Goal: Check status

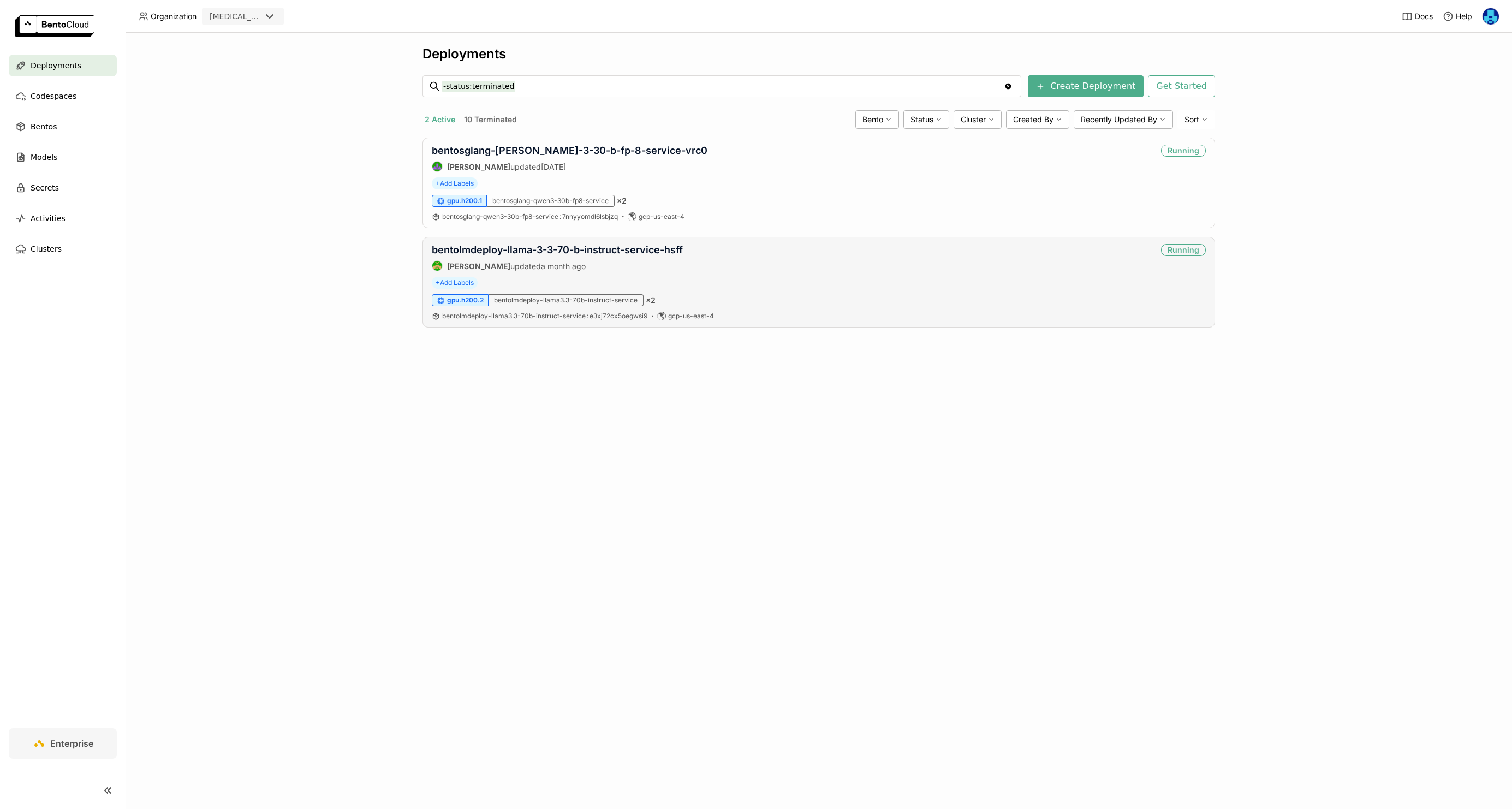
click at [565, 242] on div "bentolmdeploy-llama-3-3-70-b-instruct-service-hsff [PERSON_NAME] updated a mont…" at bounding box center [818, 281] width 792 height 90
click at [565, 245] on link "bentolmdeploy-llama-3-3-70-b-instruct-service-hsff" at bounding box center [557, 249] width 251 height 11
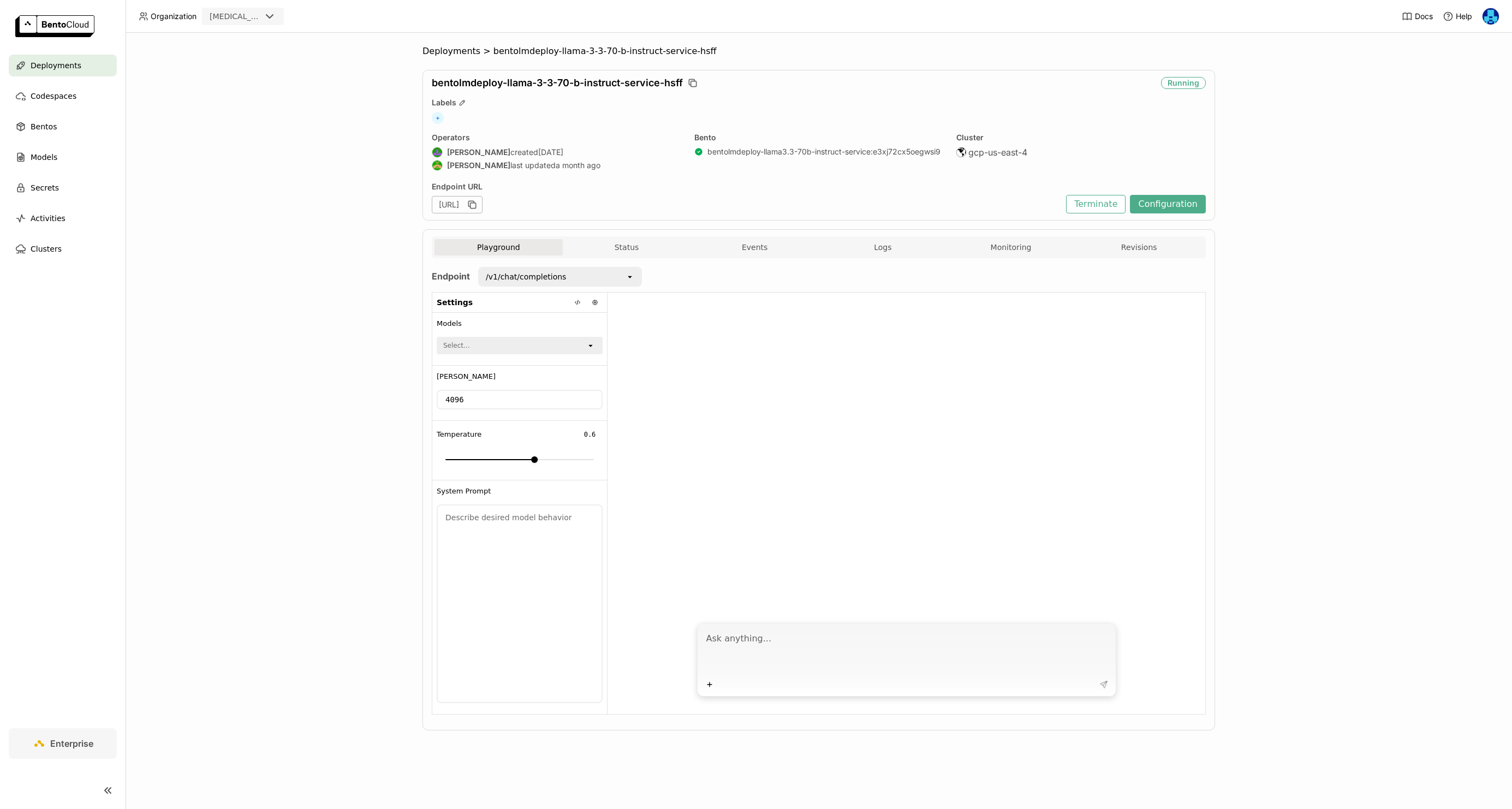
click at [1011, 247] on button "Monitoring" at bounding box center [1011, 247] width 128 height 16
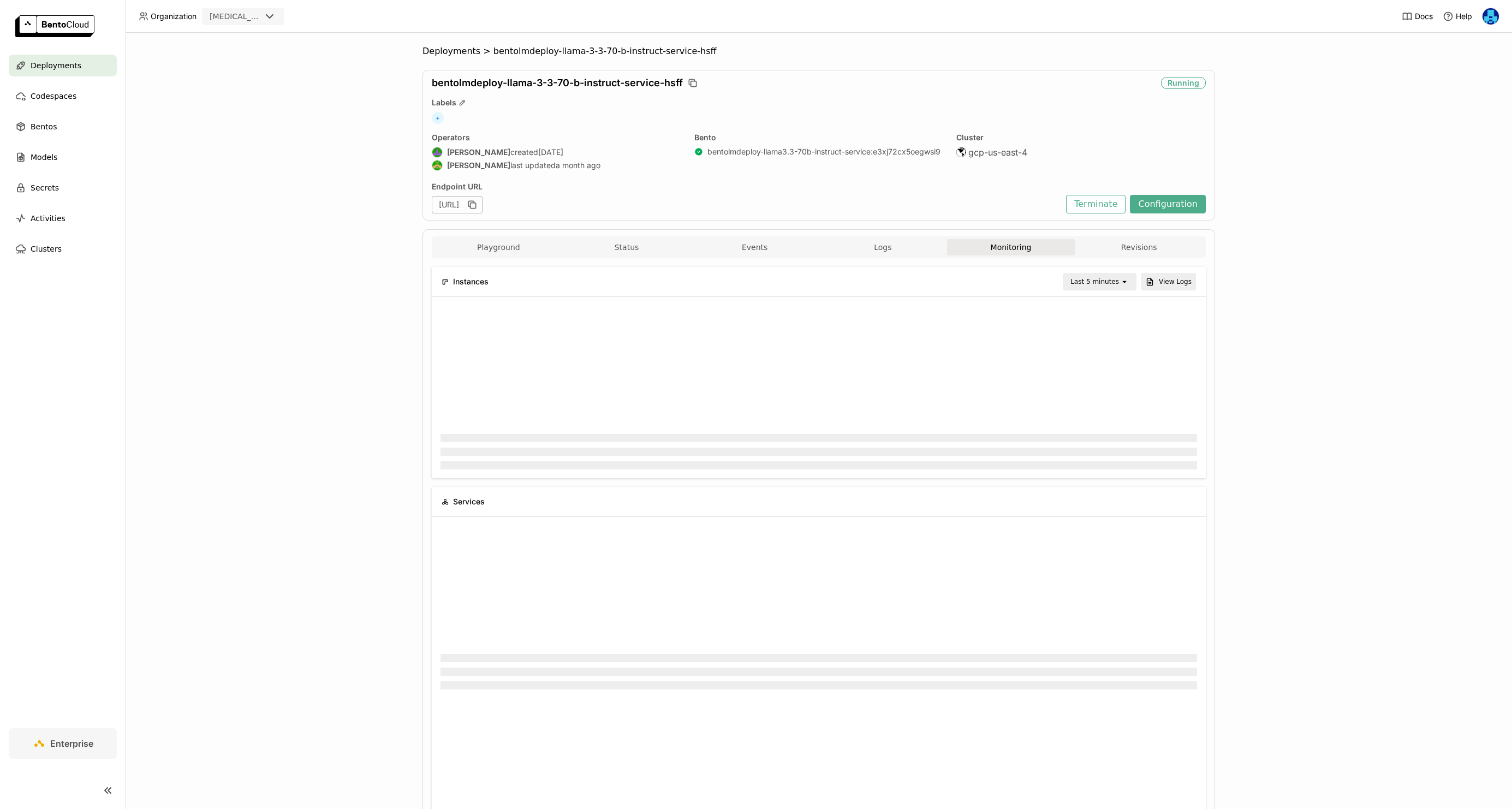
click at [1118, 285] on div "Last 5 minutes" at bounding box center [1095, 281] width 49 height 11
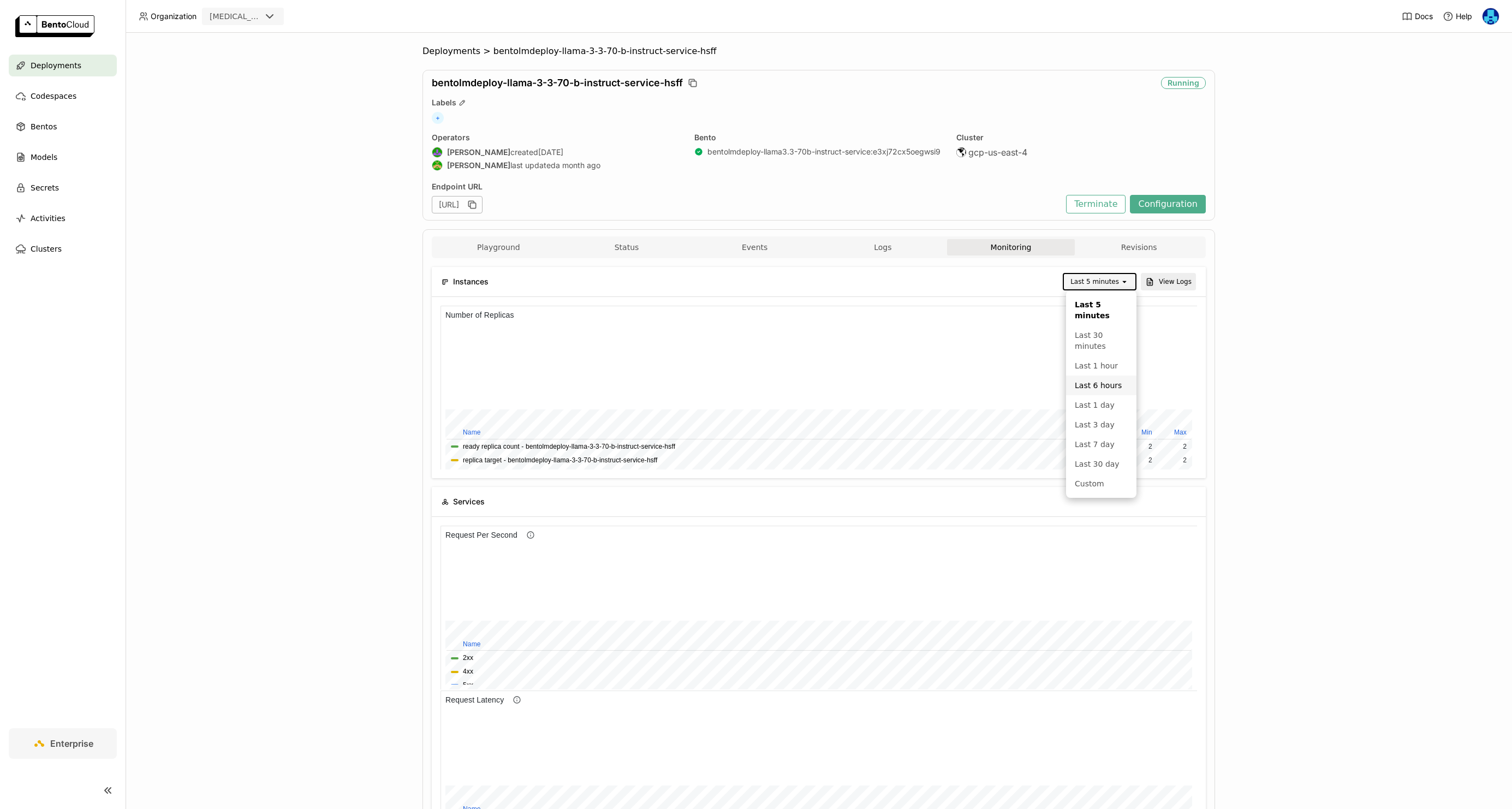
scroll to position [164, 377]
click at [1102, 385] on div "Last 6 hours" at bounding box center [1101, 385] width 53 height 11
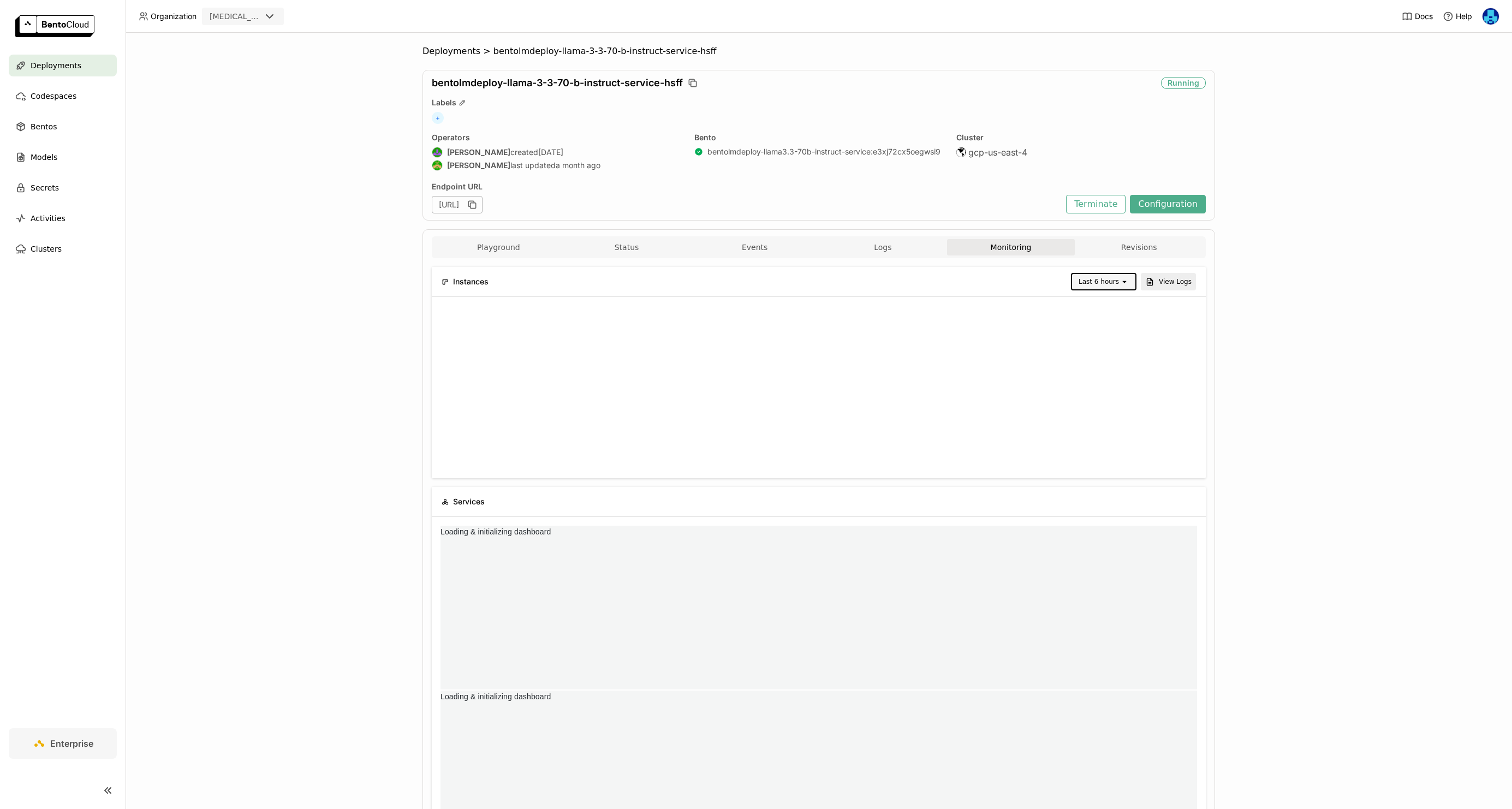
scroll to position [0, 0]
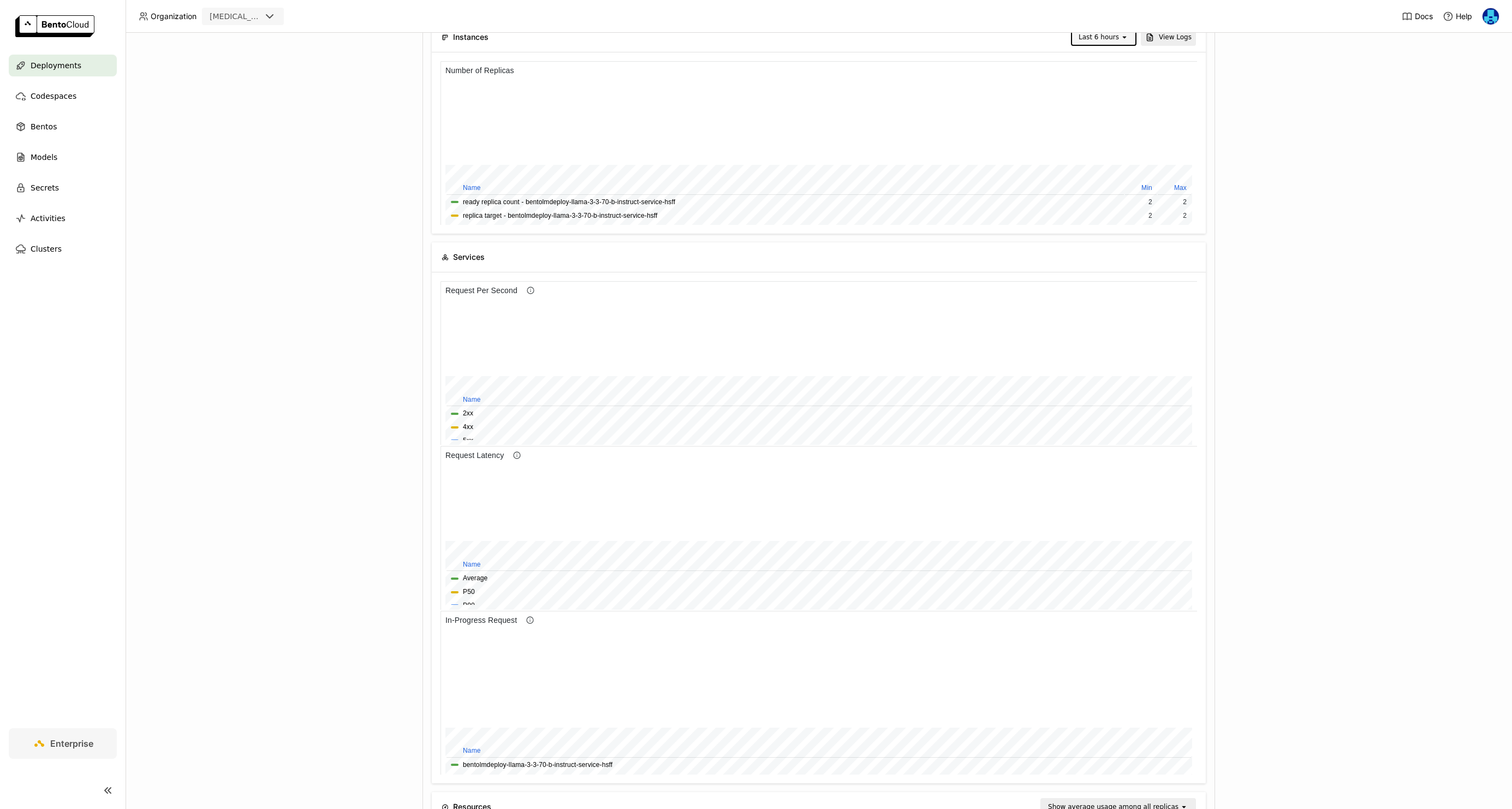
click at [201, 266] on div "Deployments > bentolmdeploy-llama-3-3-70-b-instruct-service-hsff bentolmdeploy-…" at bounding box center [819, 420] width 1386 height 776
click at [261, 355] on div "Deployments > bentolmdeploy-llama-3-3-70-b-instruct-service-hsff bentolmdeploy-…" at bounding box center [819, 420] width 1386 height 776
click at [302, 478] on div "Deployments > bentolmdeploy-llama-3-3-70-b-instruct-service-hsff bentolmdeploy-…" at bounding box center [819, 420] width 1386 height 776
